Goal: Task Accomplishment & Management: Manage account settings

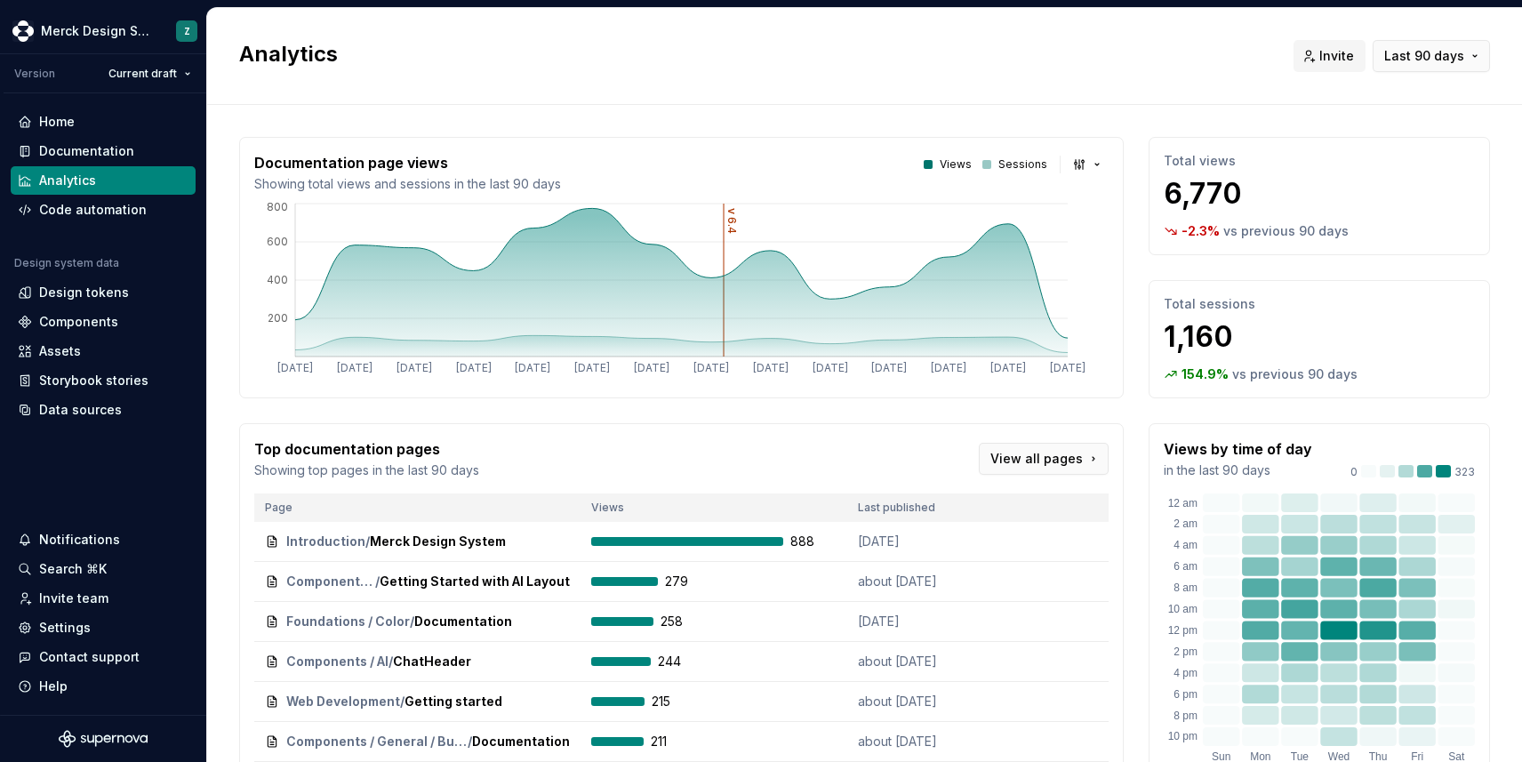
scroll to position [237, 0]
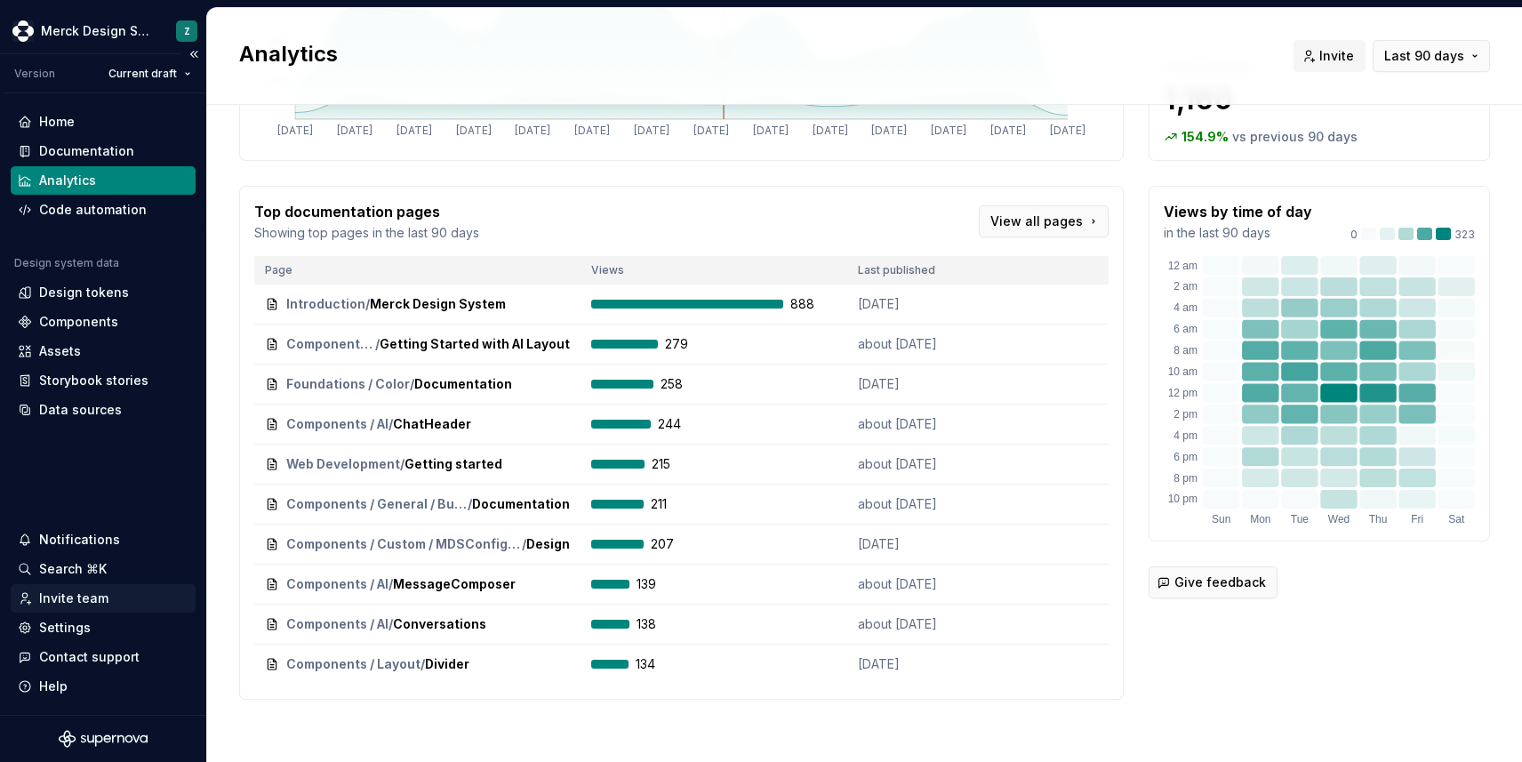
click at [69, 593] on div "Invite team" at bounding box center [73, 599] width 69 height 18
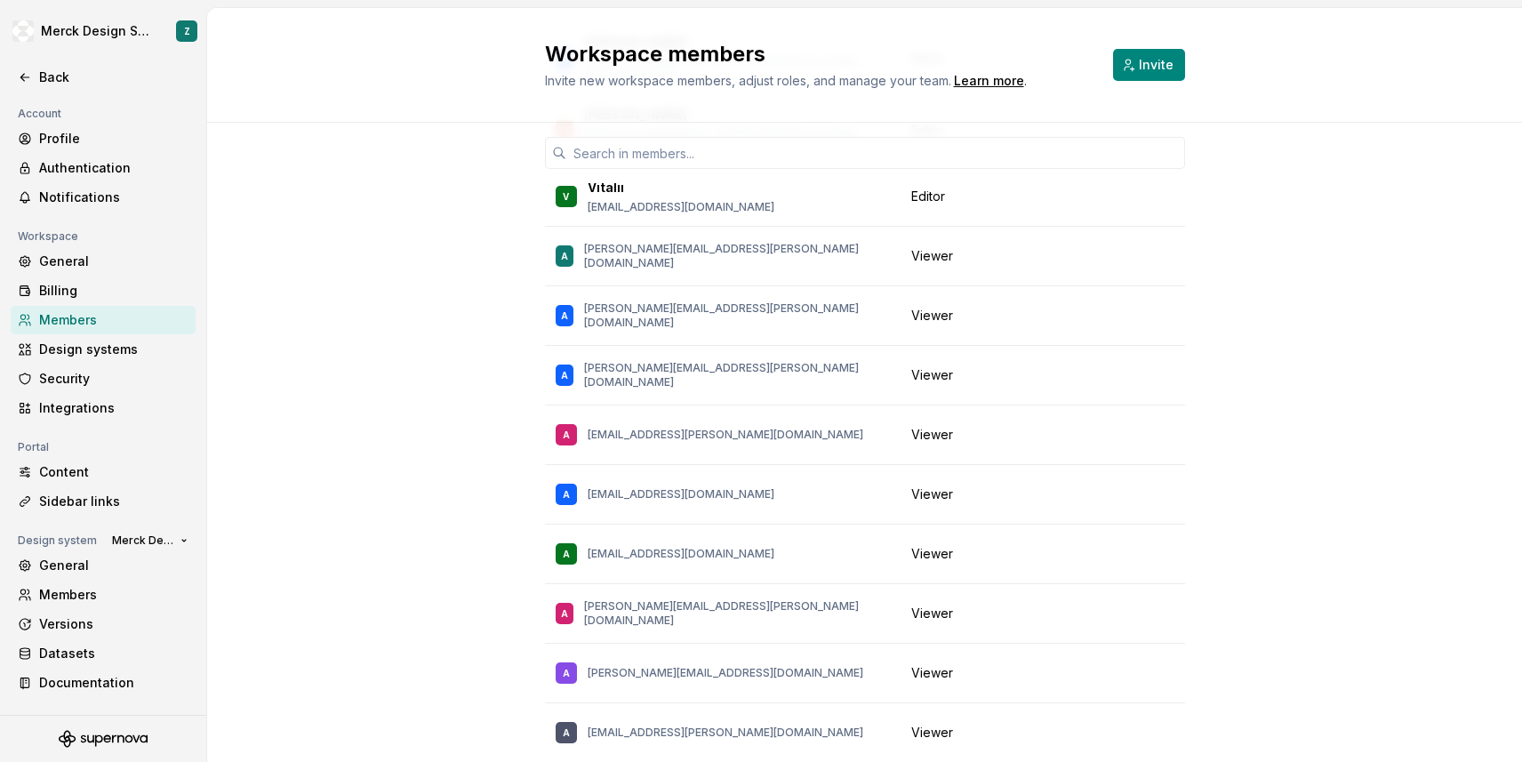
scroll to position [2413, 0]
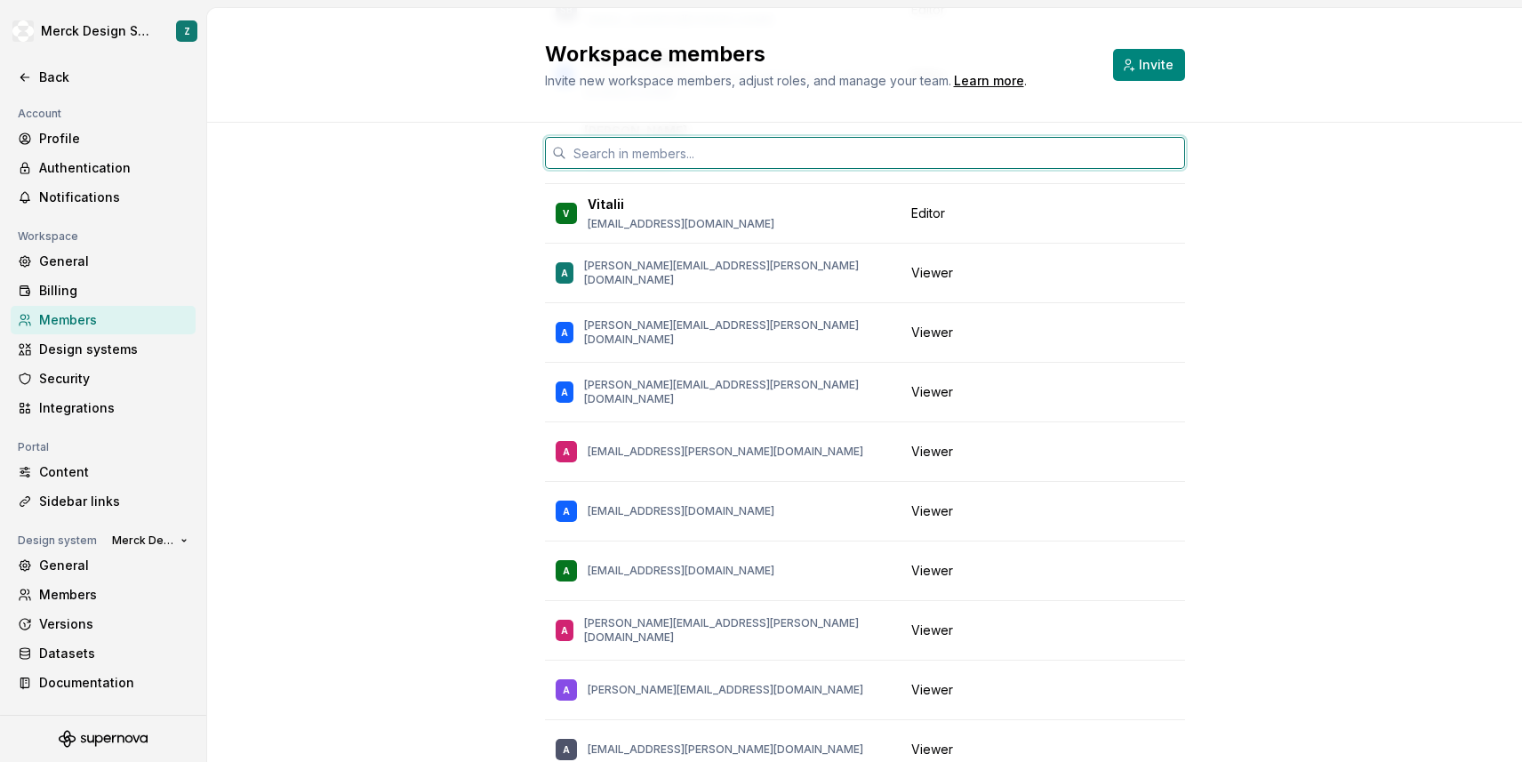
click at [670, 159] on input "text" at bounding box center [875, 153] width 619 height 32
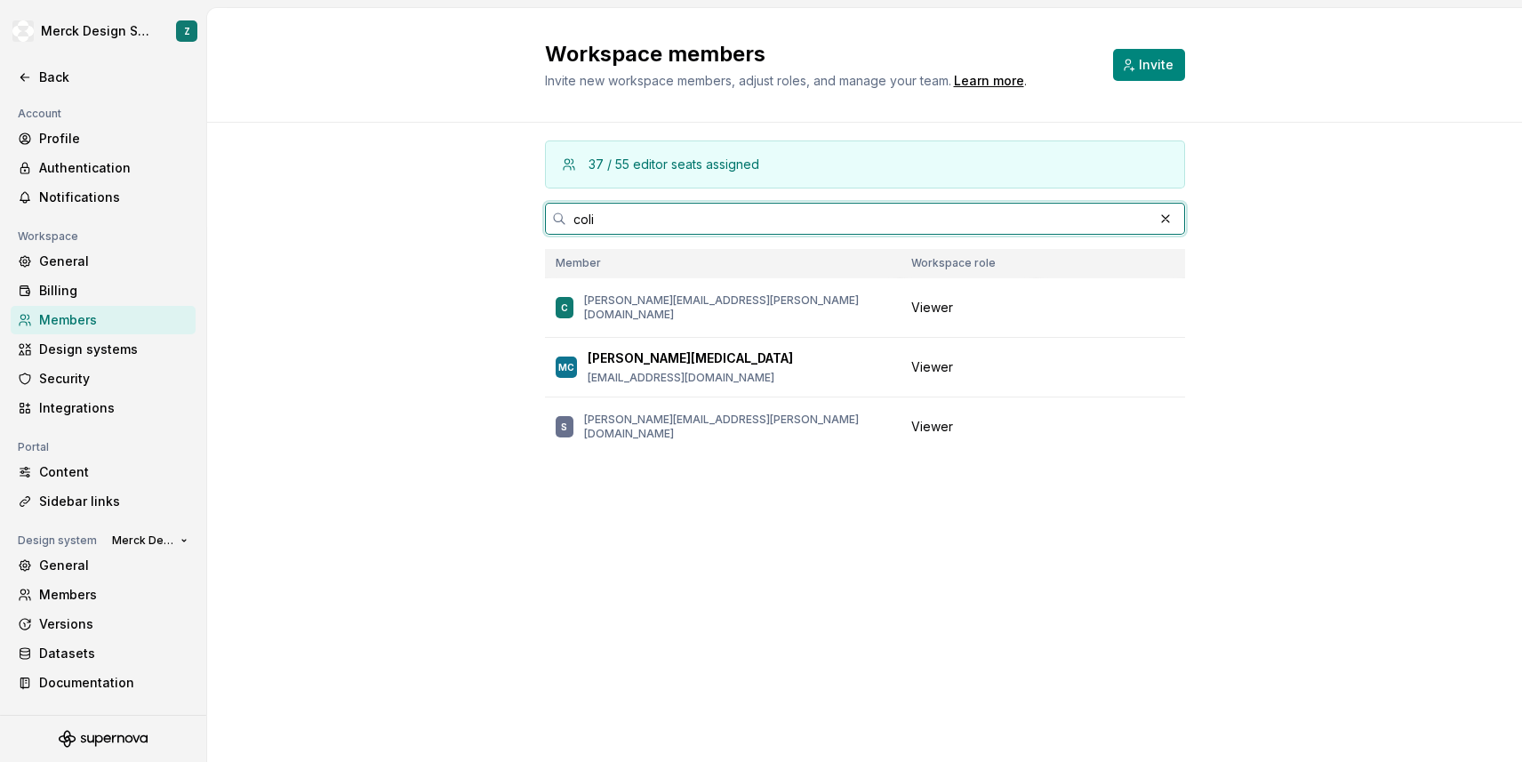
scroll to position [0, 0]
type input "coli"
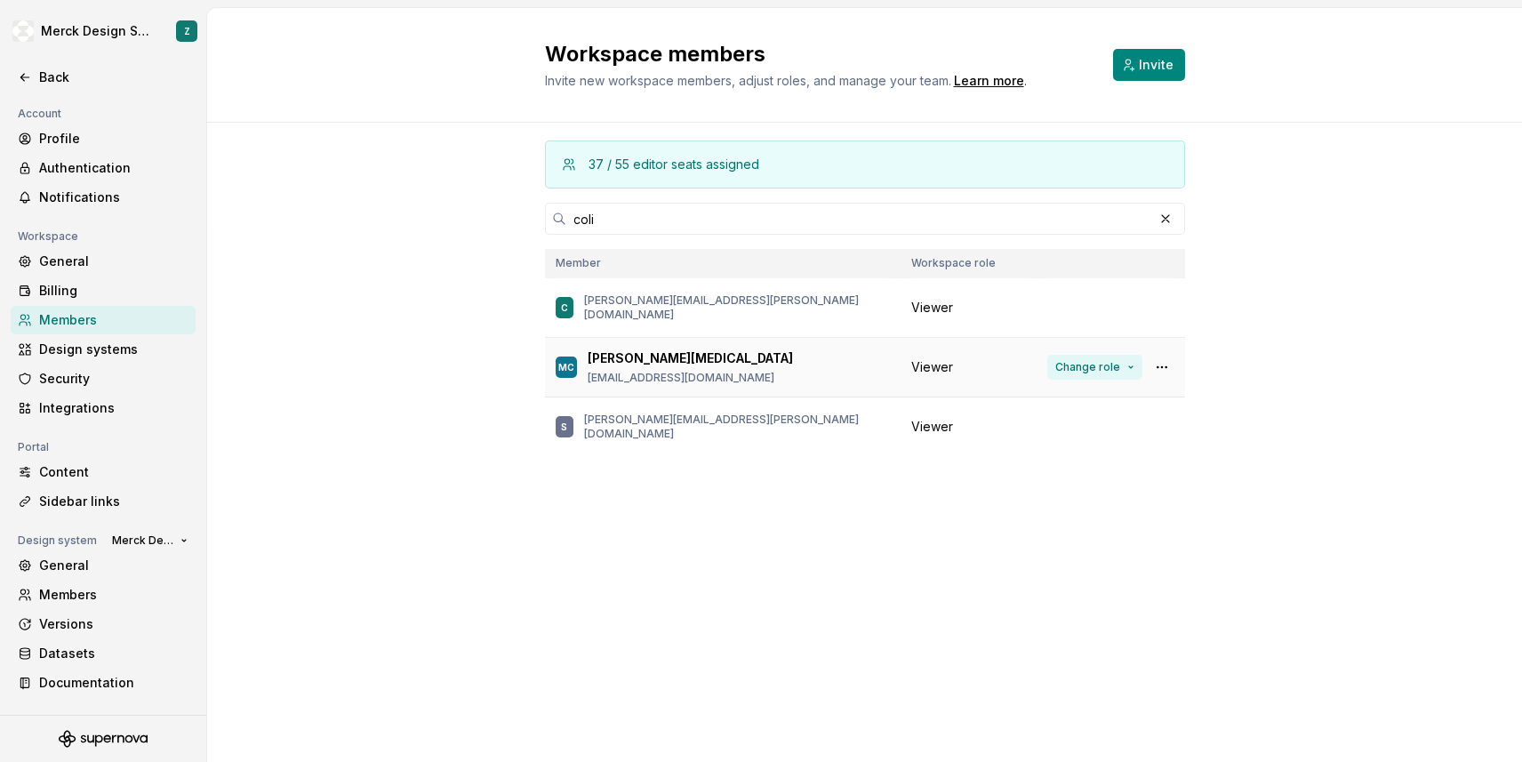
click at [1128, 363] on button "Change role" at bounding box center [1094, 367] width 95 height 25
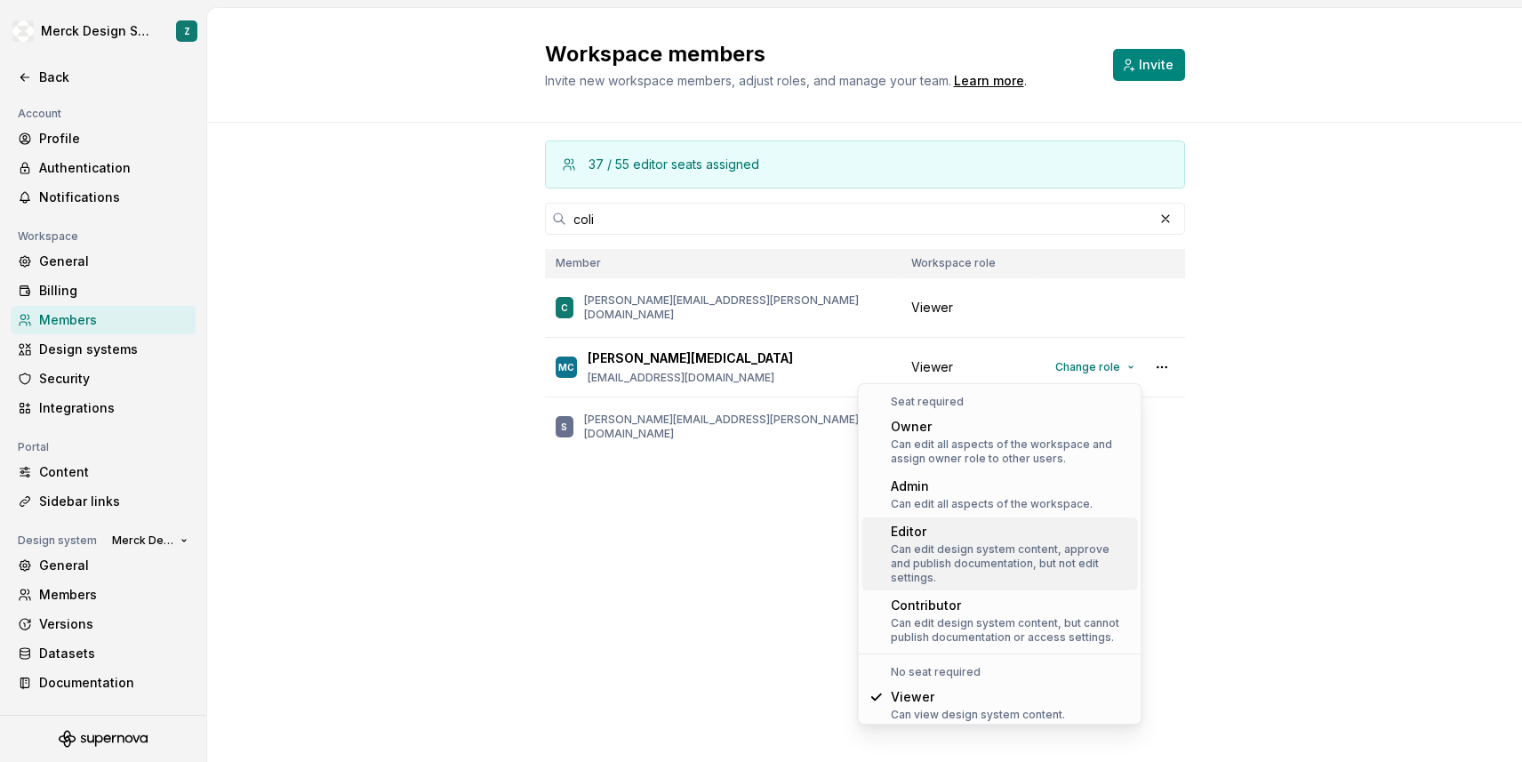
click at [962, 532] on div "Editor" at bounding box center [1011, 532] width 240 height 18
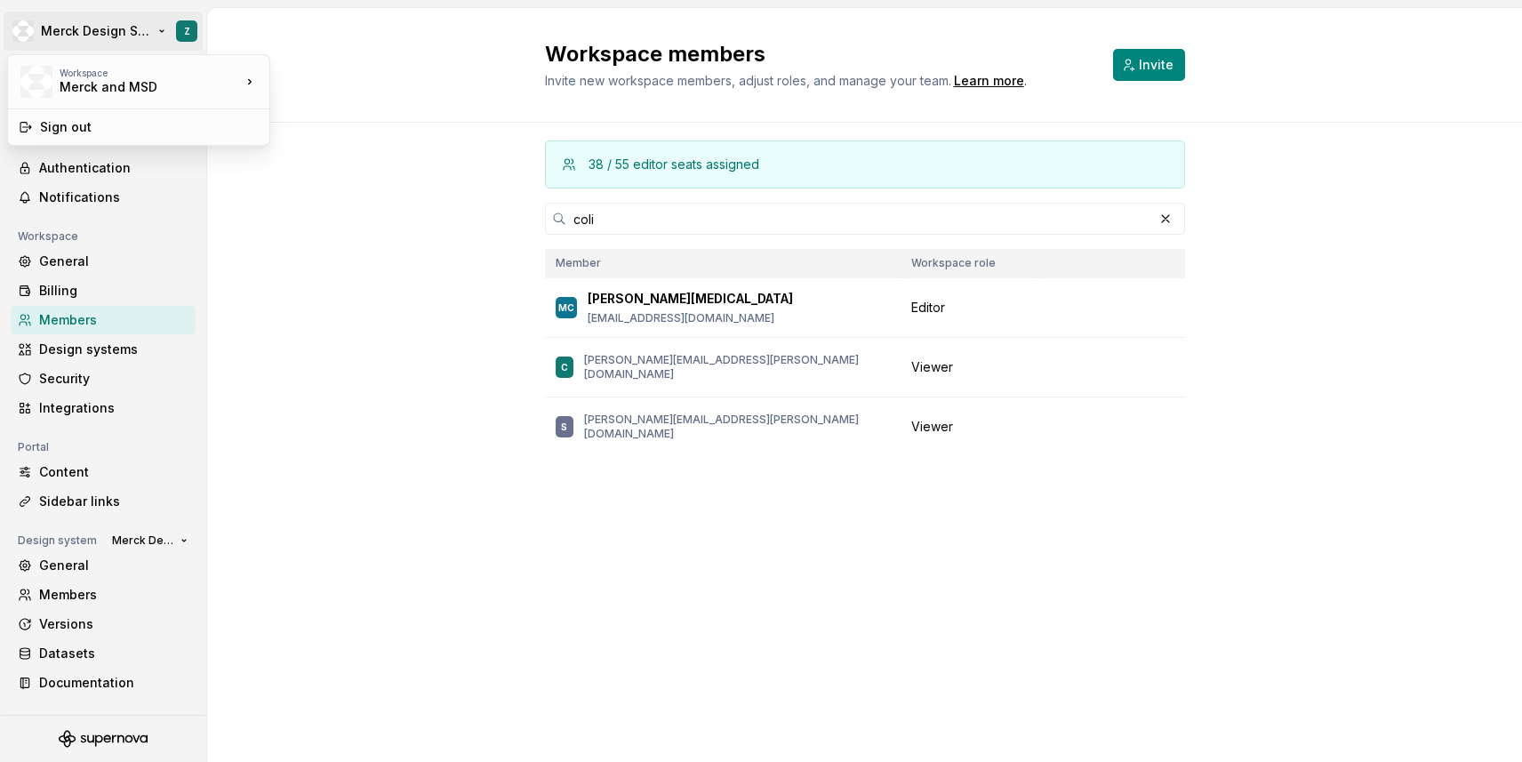
click at [74, 36] on html "Merck Design System Z Back Account Profile Authentication Notifications Workspa…" at bounding box center [761, 381] width 1522 height 762
click at [358, 224] on html "Merck Design System Z Back Account Profile Authentication Notifications Workspa…" at bounding box center [761, 381] width 1522 height 762
click at [64, 79] on div "Back" at bounding box center [113, 77] width 149 height 18
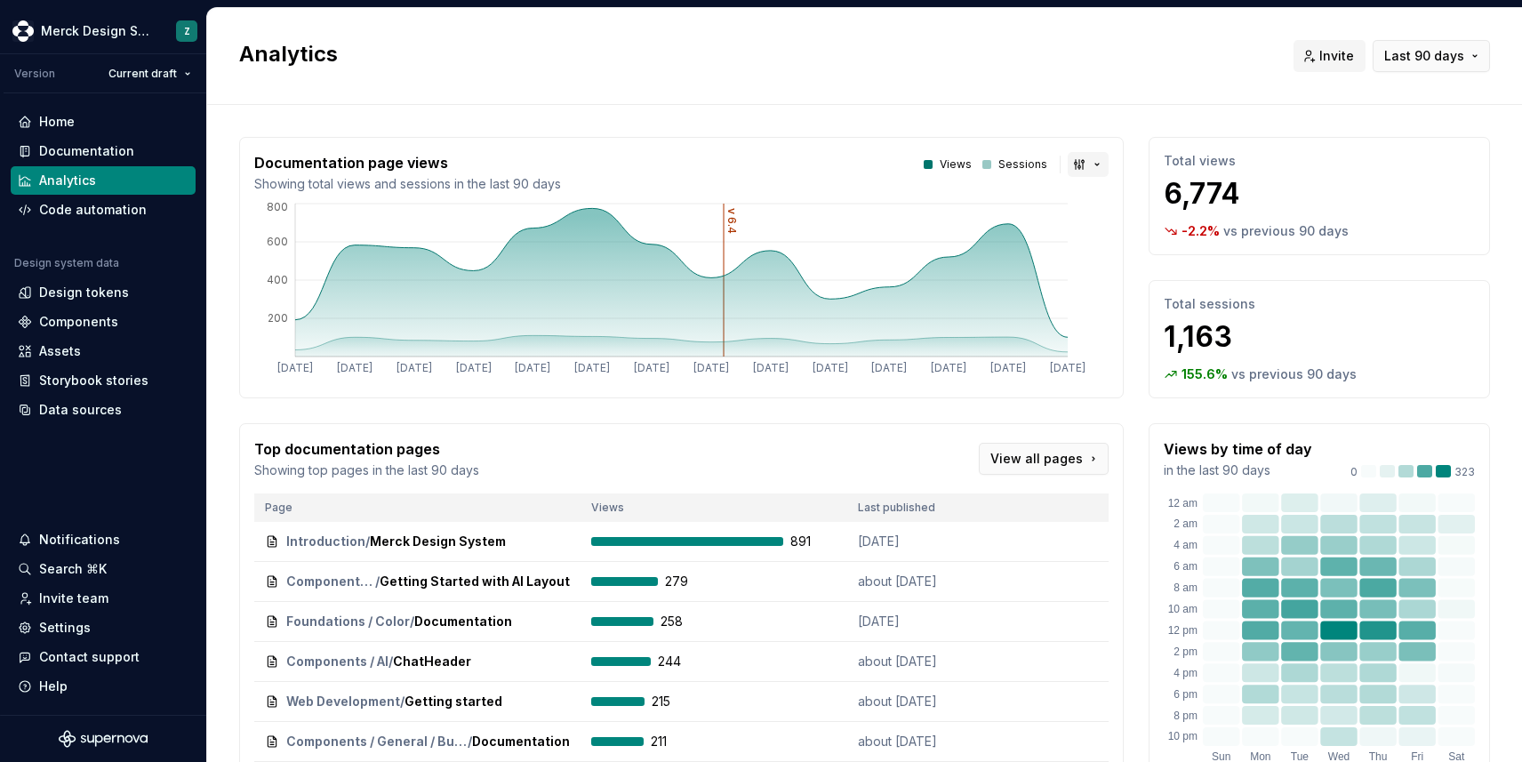
click at [1096, 166] on button "button" at bounding box center [1088, 164] width 41 height 25
click at [1099, 110] on html "Merck Design System Z Version Current draft Home Documentation Analytics Code a…" at bounding box center [761, 381] width 1522 height 762
